Goal: Book appointment/travel/reservation

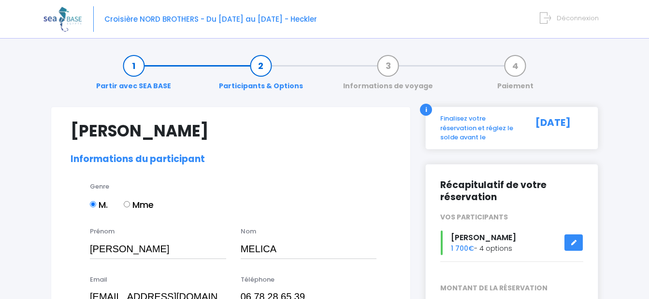
select select "N2"
select select "44/45"
select select "XL"
select select "L"
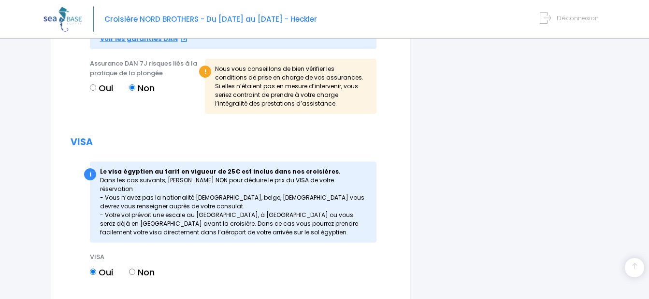
scroll to position [1111, 0]
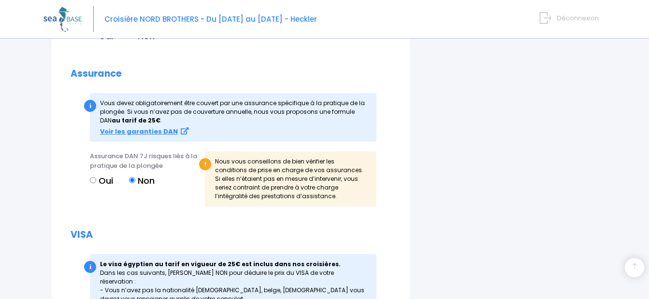
click at [91, 180] on input "Oui" at bounding box center [93, 180] width 6 height 6
radio input "true"
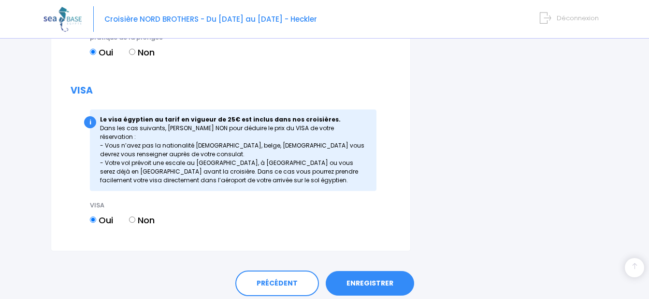
scroll to position [1266, 0]
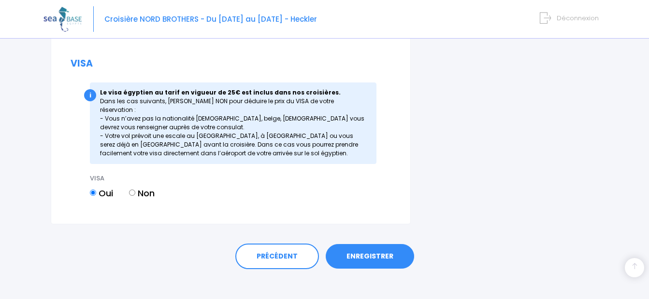
click at [360, 246] on link "ENREGISTRER" at bounding box center [370, 256] width 88 height 25
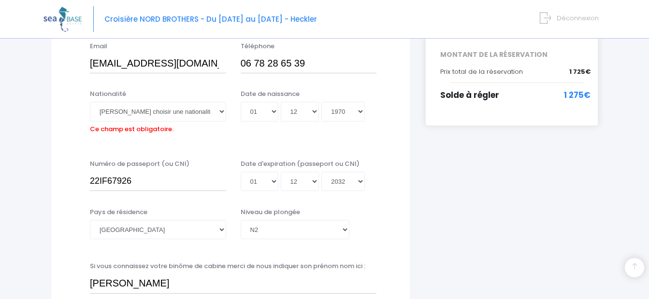
scroll to position [242, 0]
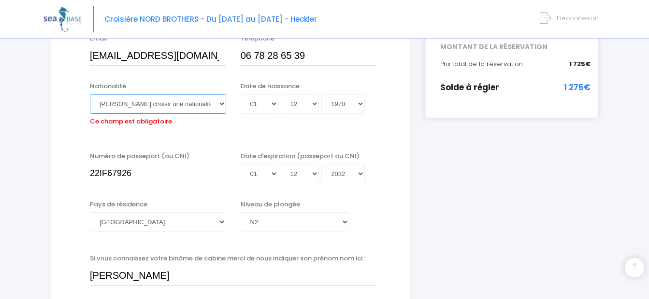
click at [223, 109] on select "Veuillez choisir une nationalité Afghane Albanaise Algerienne Allemande America…" at bounding box center [158, 103] width 136 height 19
select select "Française"
click at [90, 94] on select "Veuillez choisir une nationalité Afghane Albanaise Algerienne Allemande America…" at bounding box center [158, 103] width 136 height 19
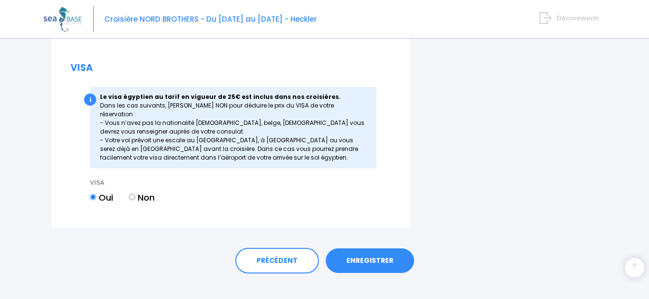
scroll to position [1266, 0]
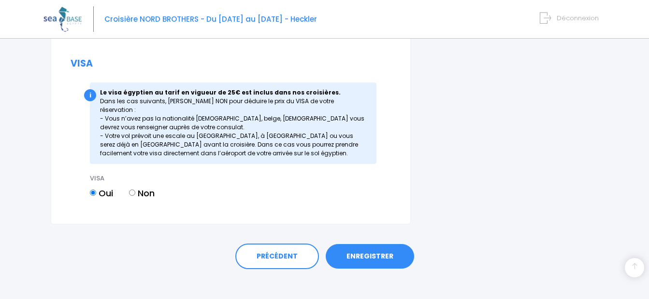
click at [370, 250] on link "ENREGISTRER" at bounding box center [370, 256] width 88 height 25
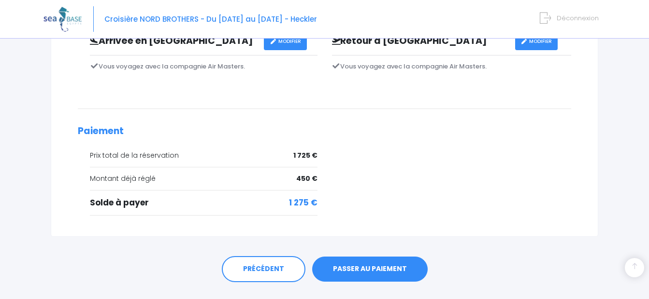
scroll to position [335, 0]
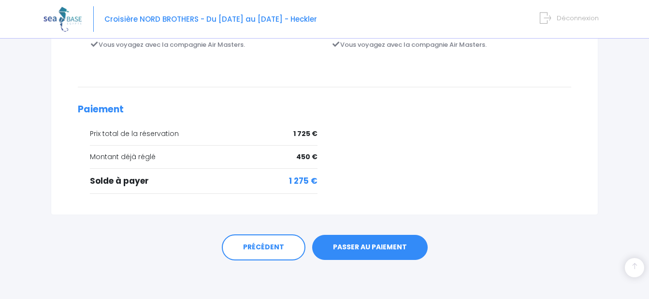
click at [401, 250] on link "PASSER AU PAIEMENT" at bounding box center [369, 247] width 115 height 25
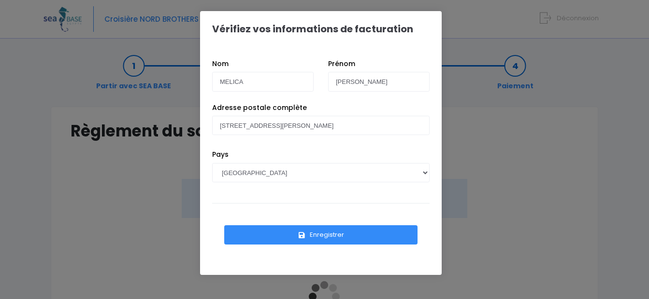
click at [343, 231] on button "Enregistrer" at bounding box center [320, 235] width 193 height 19
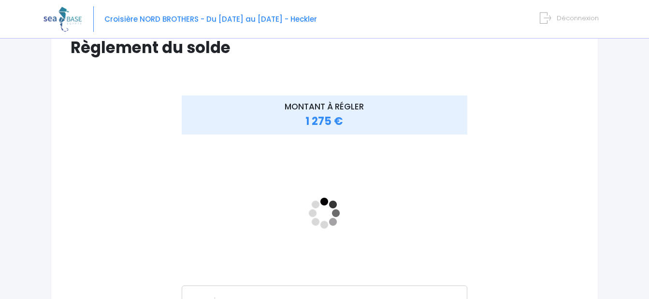
scroll to position [97, 0]
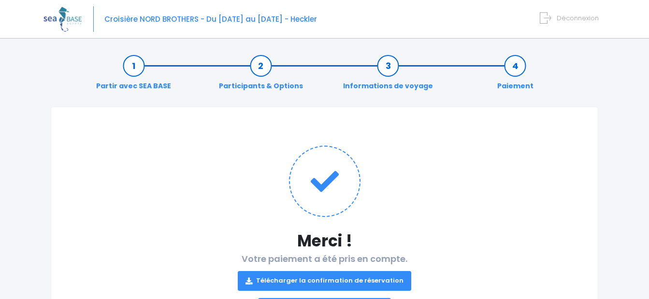
click at [571, 19] on span "Déconnexion" at bounding box center [577, 18] width 42 height 9
